Goal: Find specific page/section: Find specific page/section

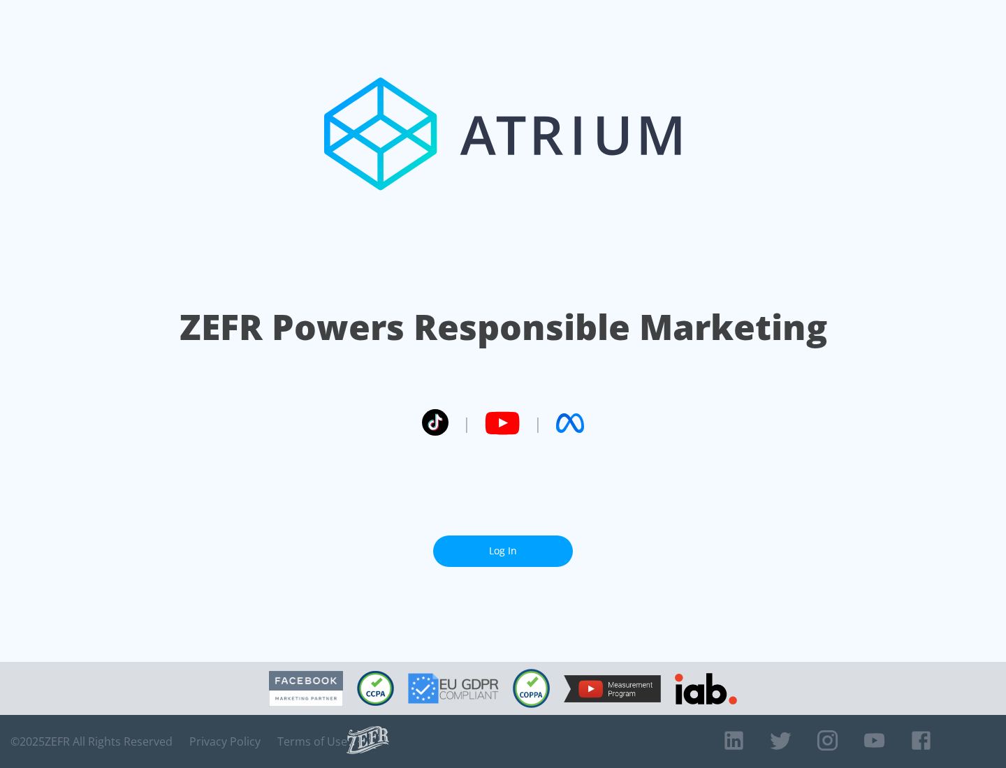
click at [503, 546] on link "Log In" at bounding box center [503, 551] width 140 height 31
